Goal: Information Seeking & Learning: Learn about a topic

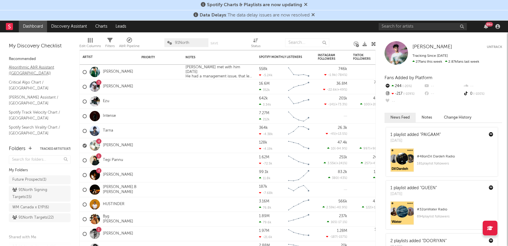
click at [44, 69] on link "Algorithmic A&R Assistant (Canada)" at bounding box center [37, 70] width 56 height 12
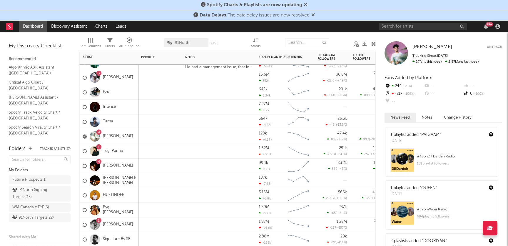
click at [130, 134] on div "4 Shreea Kaul" at bounding box center [109, 136] width 59 height 15
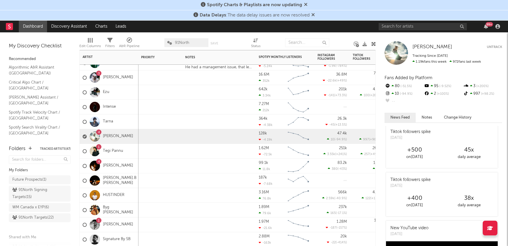
scroll to position [300, 0]
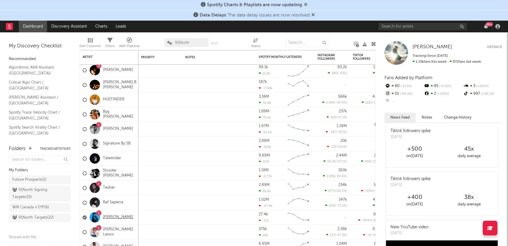
click at [118, 218] on link "[PERSON_NAME]" at bounding box center [118, 217] width 30 height 5
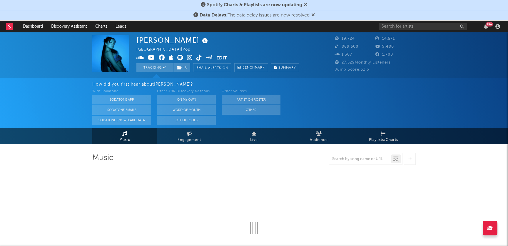
select select "6m"
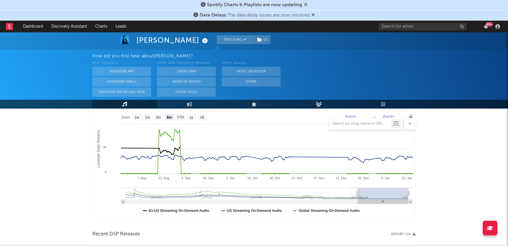
scroll to position [89, 0]
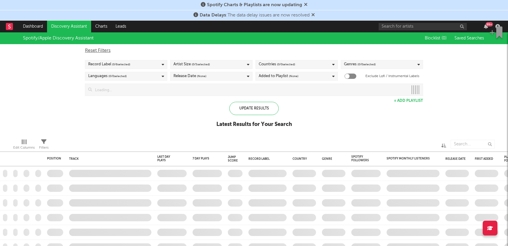
checkbox input "true"
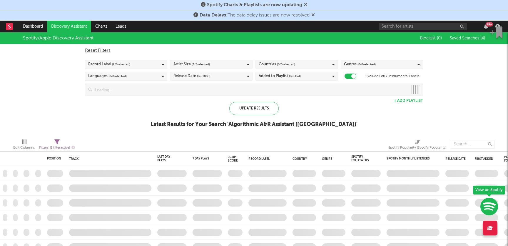
click at [137, 66] on div "Record Label ( 2 / 6 selected)" at bounding box center [126, 64] width 82 height 9
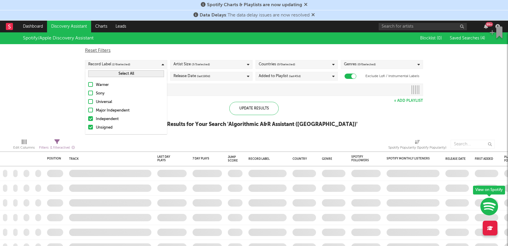
click at [190, 107] on div "Update Results Latest Results for Your Search ' Algorithmic A&R Assistant (Cana…" at bounding box center [254, 118] width 207 height 32
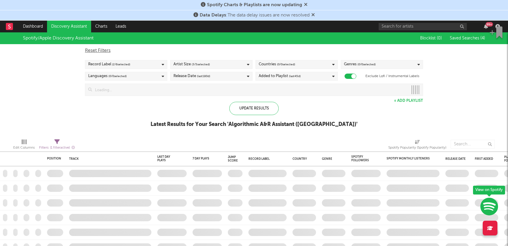
click at [231, 78] on div "Release Date (last 180 d)" at bounding box center [211, 76] width 82 height 9
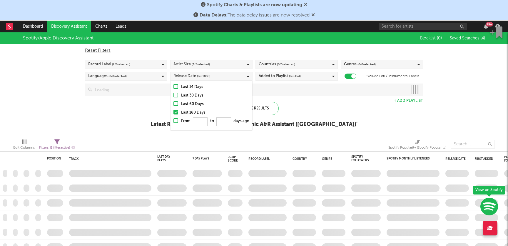
click at [307, 67] on div "Countries ( 0 / 0 selected)" at bounding box center [296, 64] width 82 height 9
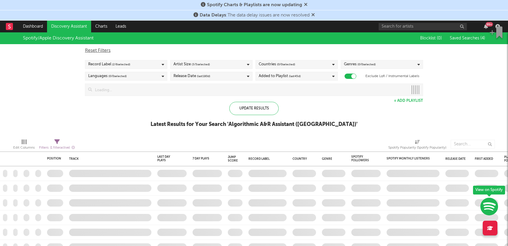
click at [335, 102] on div "Update Results Latest Results for Your Search ' Algorithmic A&R Assistant (Cana…" at bounding box center [254, 118] width 207 height 32
click at [371, 65] on span "( 0 / 0 selected)" at bounding box center [366, 64] width 18 height 7
click at [452, 66] on div "Spotify/Apple Discovery Assistant Blocklist ( 0 ) Saved Searches ( 4 ) Reset Fi…" at bounding box center [254, 82] width 508 height 101
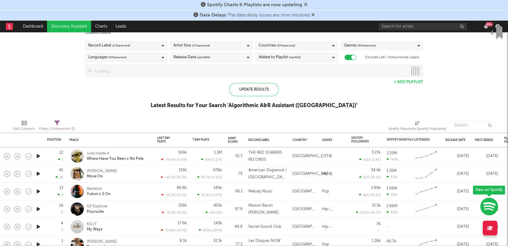
click at [366, 49] on span "( 0 / 0 selected)" at bounding box center [366, 45] width 18 height 7
click at [284, 86] on div "Update Results Latest Results for Your Search ' Algorithmic A&R Assistant (Cana…" at bounding box center [254, 99] width 207 height 32
click at [134, 60] on div "Languages ( 0 / 0 selected)" at bounding box center [126, 57] width 82 height 9
click at [128, 101] on div "Spotify/Apple Discovery Assistant Blocklist ( 0 ) Saved Searches ( 4 ) Reset Fi…" at bounding box center [254, 64] width 508 height 101
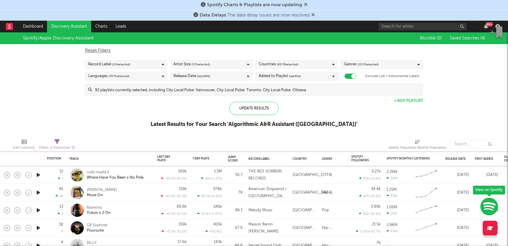
click at [231, 68] on div "Artist Size ( 3 / 5 selected)" at bounding box center [211, 64] width 82 height 9
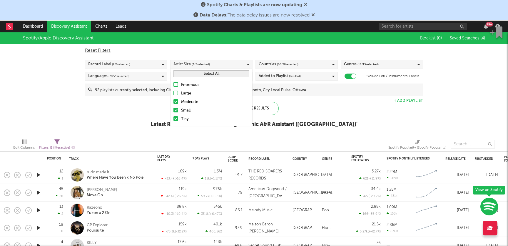
click at [277, 66] on span "( 65 / 78 selected)" at bounding box center [287, 64] width 21 height 7
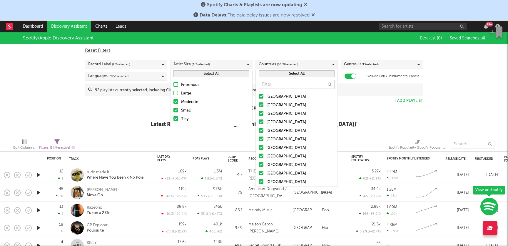
click at [291, 74] on button "Select All" at bounding box center [297, 73] width 76 height 7
click at [291, 74] on button "Deselect All" at bounding box center [297, 73] width 76 height 7
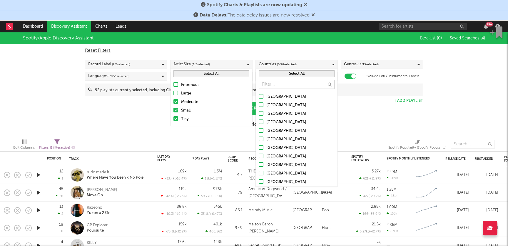
click at [261, 113] on div at bounding box center [261, 113] width 5 height 5
click at [259, 113] on input "[GEOGRAPHIC_DATA]" at bounding box center [259, 113] width 0 height 7
click at [387, 116] on div "Spotify/Apple Discovery Assistant Blocklist ( 0 ) Saved Searches ( 4 ) Reset Fi…" at bounding box center [254, 82] width 508 height 101
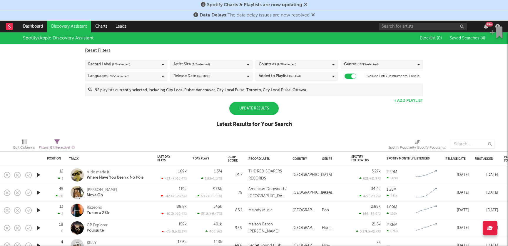
click at [400, 64] on div "Genres ( 13 / 15 selected)" at bounding box center [382, 64] width 82 height 9
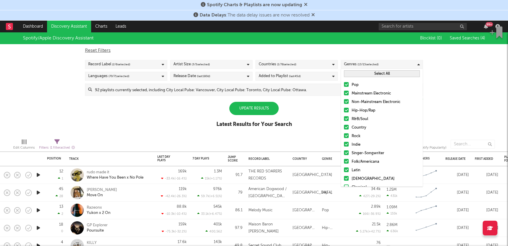
scroll to position [24, 0]
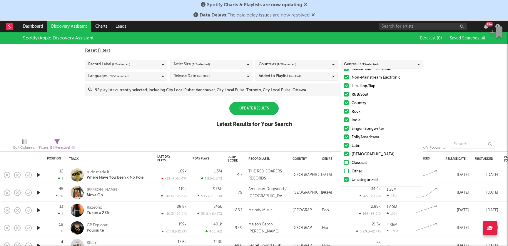
click at [351, 171] on label "Other" at bounding box center [382, 171] width 76 height 7
click at [344, 171] on input "Other" at bounding box center [344, 171] width 0 height 7
click at [349, 160] on label "Classical" at bounding box center [382, 162] width 76 height 7
click at [344, 160] on input "Classical" at bounding box center [344, 162] width 0 height 7
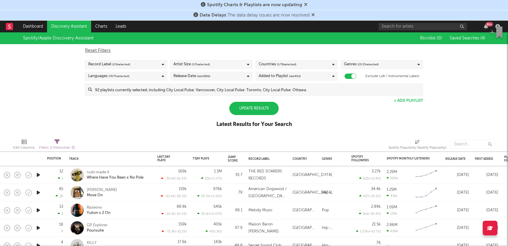
click at [154, 114] on div "Spotify/Apple Discovery Assistant Blocklist ( 0 ) Saved Searches ( 4 ) Reset Fi…" at bounding box center [254, 82] width 508 height 101
click at [155, 87] on input at bounding box center [257, 90] width 331 height 12
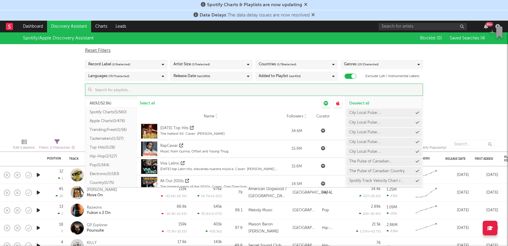
click at [155, 75] on div "Languages ( 70 / 71 selected)" at bounding box center [126, 76] width 82 height 9
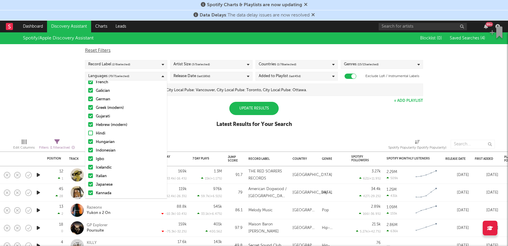
scroll to position [0, 0]
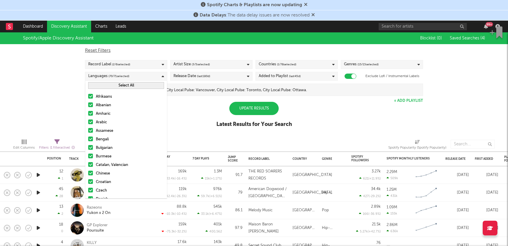
click at [125, 87] on button "Select All" at bounding box center [126, 85] width 76 height 7
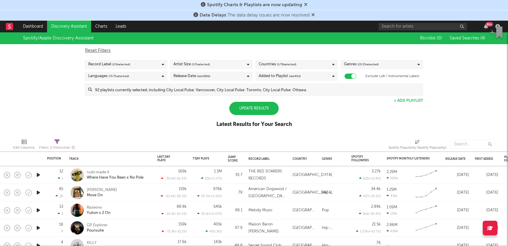
click at [267, 109] on div "Update Results" at bounding box center [253, 108] width 49 height 13
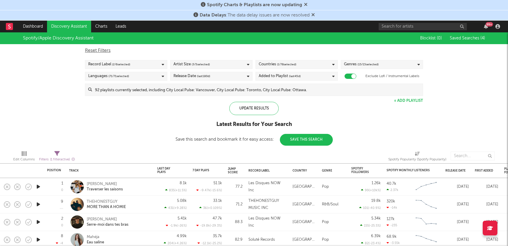
click at [324, 75] on div "Added to Playlist (last 45 d)" at bounding box center [296, 76] width 82 height 9
click at [382, 127] on div "Spotify/Apple Discovery Assistant Blocklist ( 0 ) Saved Searches ( 4 ) Reset Fi…" at bounding box center [254, 88] width 508 height 113
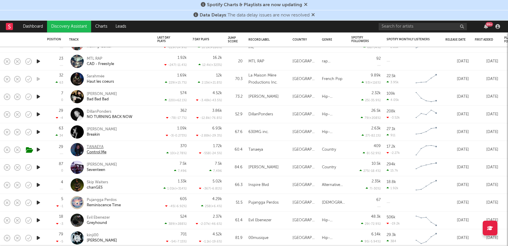
click at [96, 146] on div "TANAEYA" at bounding box center [97, 146] width 20 height 5
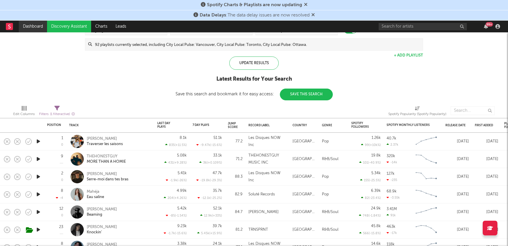
click at [35, 31] on link "Dashboard" at bounding box center [33, 27] width 28 height 12
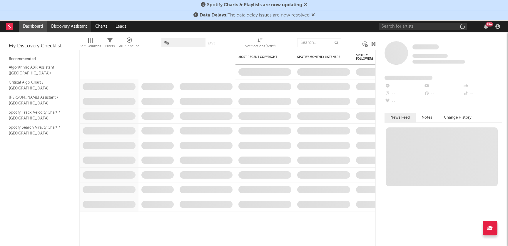
click at [84, 23] on link "Discovery Assistant" at bounding box center [69, 27] width 44 height 12
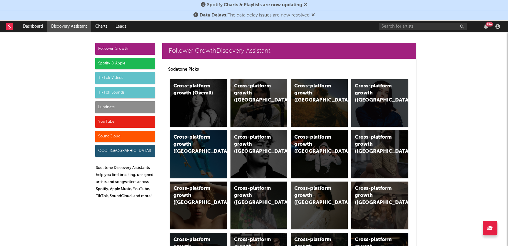
click at [128, 109] on div "Luminate" at bounding box center [125, 107] width 60 height 12
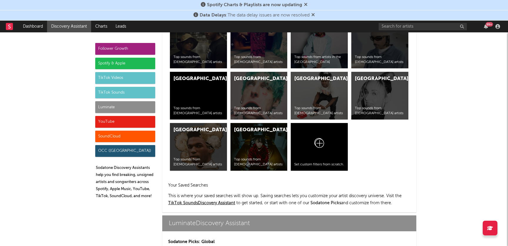
scroll to position [2584, 0]
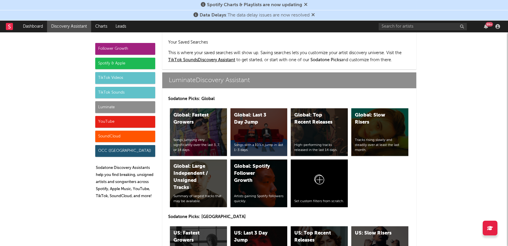
click at [138, 45] on div "Follower Growth" at bounding box center [125, 49] width 60 height 12
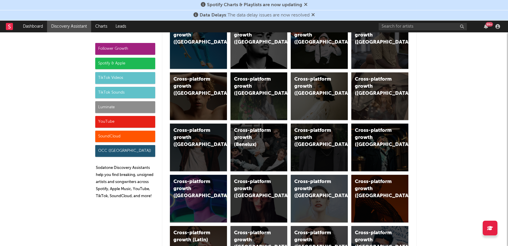
scroll to position [0, 0]
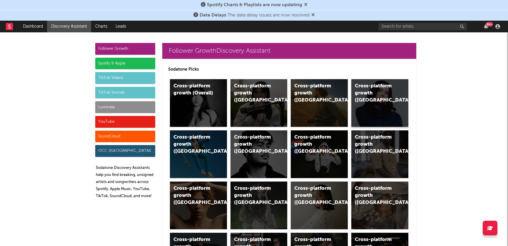
click at [377, 96] on div "Cross-platform growth (Canada)" at bounding box center [375, 93] width 40 height 21
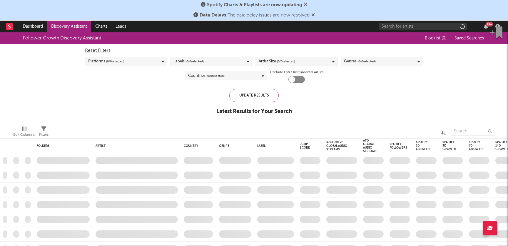
checkbox input "true"
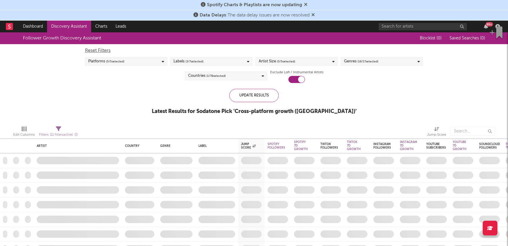
click at [364, 61] on span "( 16 / 17 selected)" at bounding box center [367, 61] width 21 height 7
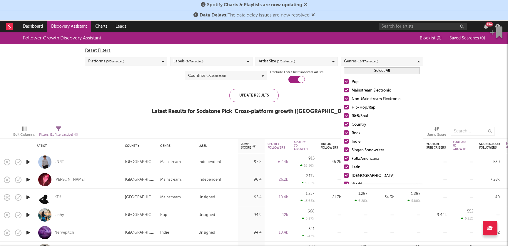
click at [136, 63] on div "Platforms ( 5 / 5 selected)" at bounding box center [126, 61] width 82 height 9
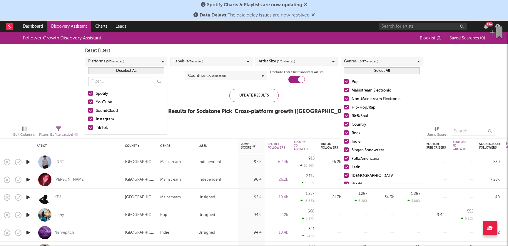
click at [230, 59] on div "Labels ( 3 / 7 selected)" at bounding box center [211, 61] width 82 height 9
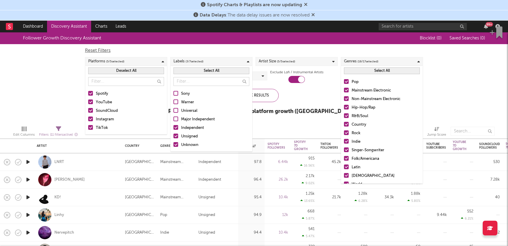
click at [279, 58] on span "( 5 / 5 selected)" at bounding box center [286, 61] width 18 height 7
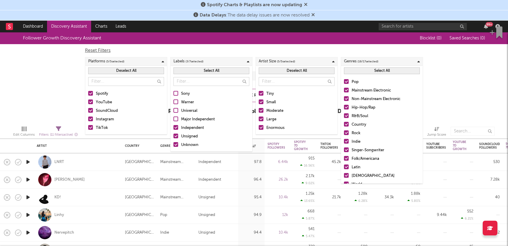
click at [130, 108] on div "SoundCloud" at bounding box center [130, 110] width 68 height 7
click at [88, 108] on input "SoundCloud" at bounding box center [88, 110] width 0 height 7
click at [229, 56] on div "Reset Filters Platforms ( 4 / 5 selected) Labels ( 3 / 7 selected) Artist Size …" at bounding box center [254, 63] width 344 height 39
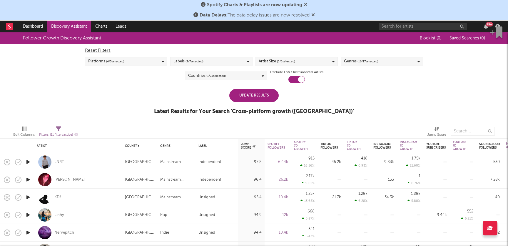
click at [220, 74] on span "( 1 / 78 selected)" at bounding box center [215, 75] width 19 height 7
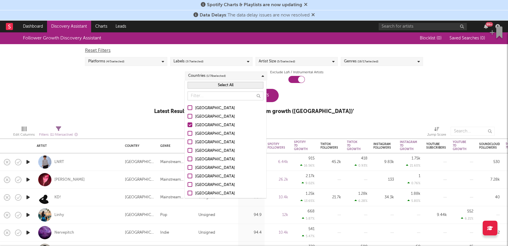
click at [137, 104] on div "Follower Growth Discovery Assistant Blocklist ( 0 ) Saved Searches ( 0 ) Reset …" at bounding box center [254, 76] width 508 height 88
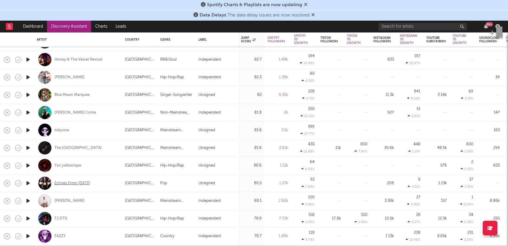
click at [75, 181] on div "Echoes From Tomorrow" at bounding box center [72, 182] width 36 height 5
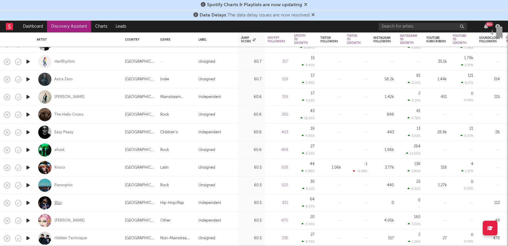
click at [58, 204] on div "Wzy" at bounding box center [58, 202] width 8 height 5
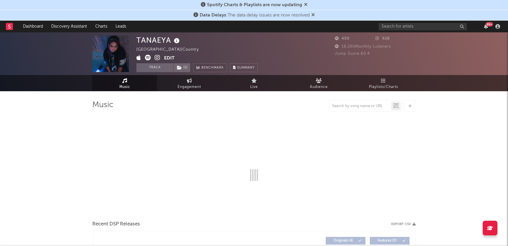
select select "1w"
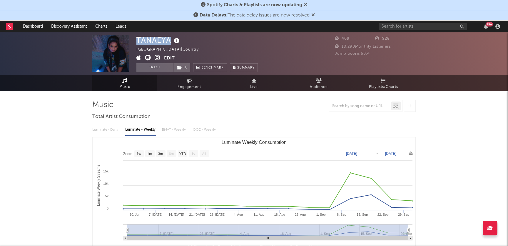
drag, startPoint x: 170, startPoint y: 40, endPoint x: 131, endPoint y: 41, distance: 39.4
click at [131, 41] on div "TANAEYA Canada | Country Edit Track ( 1 ) Benchmark Summary 409 928 18,290 Mont…" at bounding box center [254, 53] width 508 height 43
copy div "TANAEYA"
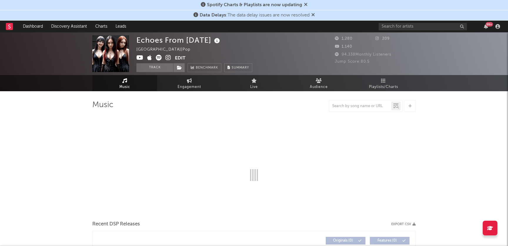
select select "1w"
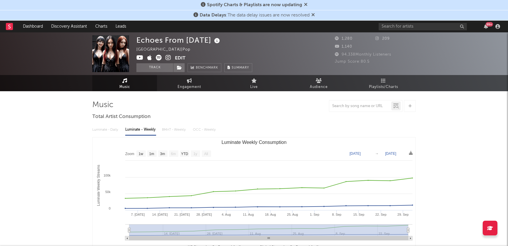
drag, startPoint x: 138, startPoint y: 40, endPoint x: 224, endPoint y: 42, distance: 85.6
click at [221, 42] on div "Echoes From Tomorrow" at bounding box center [178, 40] width 85 height 10
copy div "Echoes From Tomorrow"
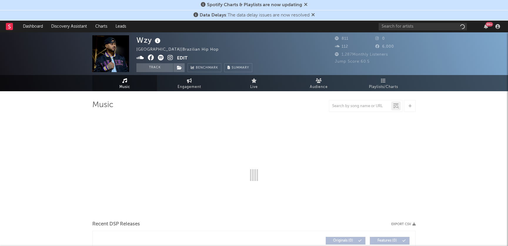
select select "1w"
